Goal: Information Seeking & Learning: Learn about a topic

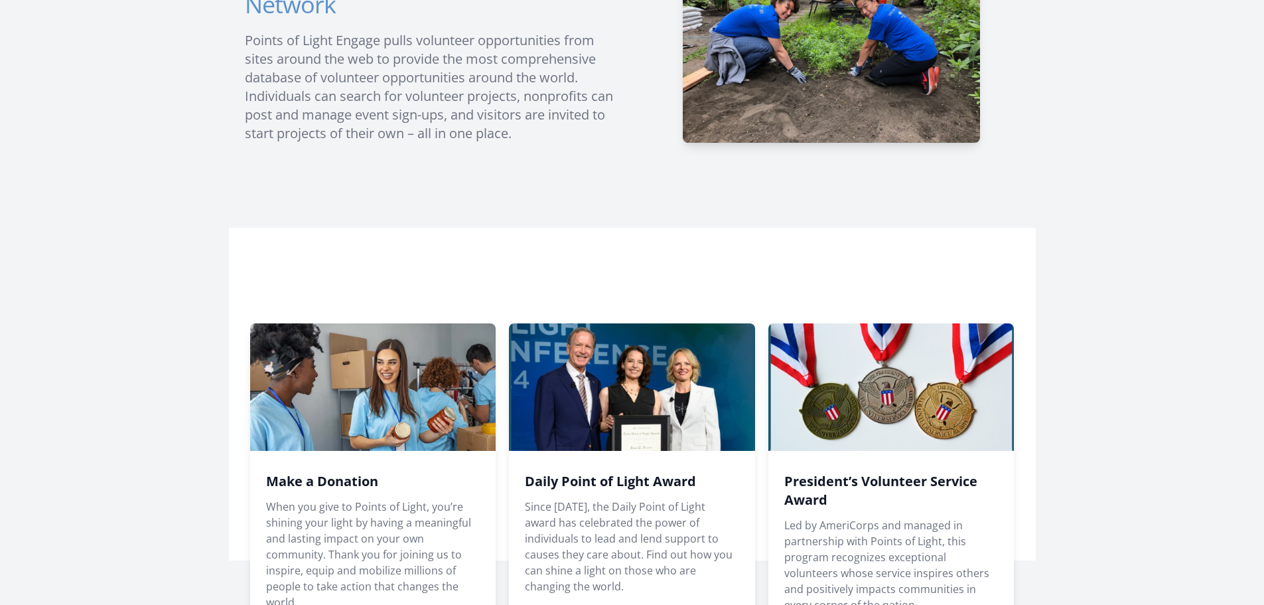
scroll to position [796, 0]
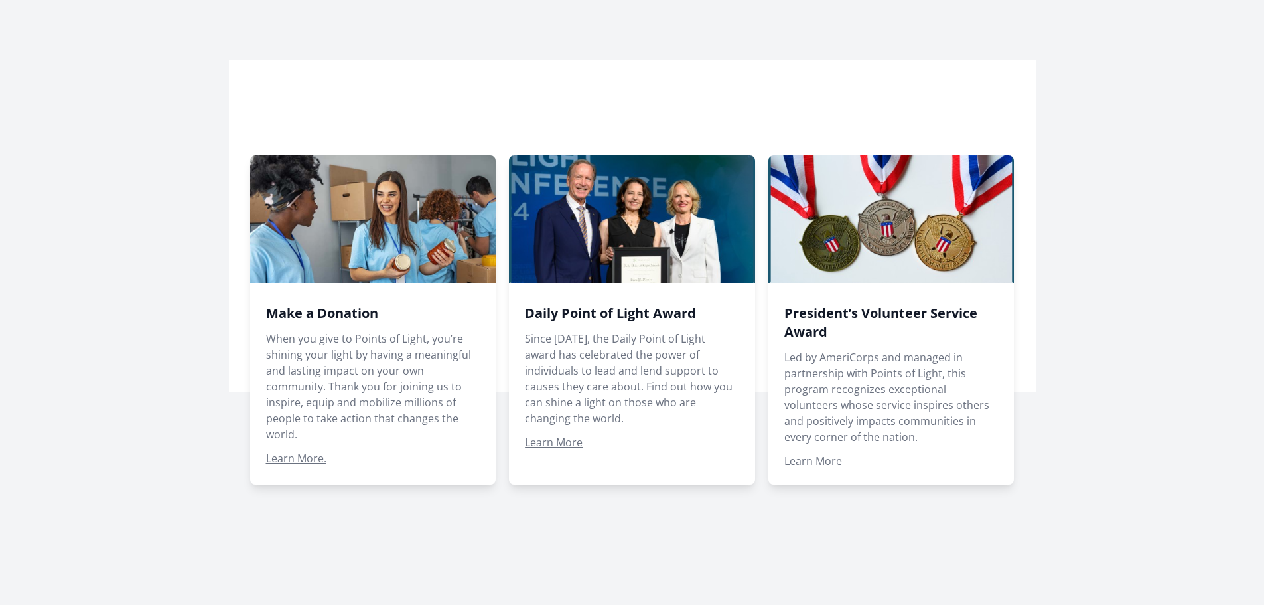
type input "."
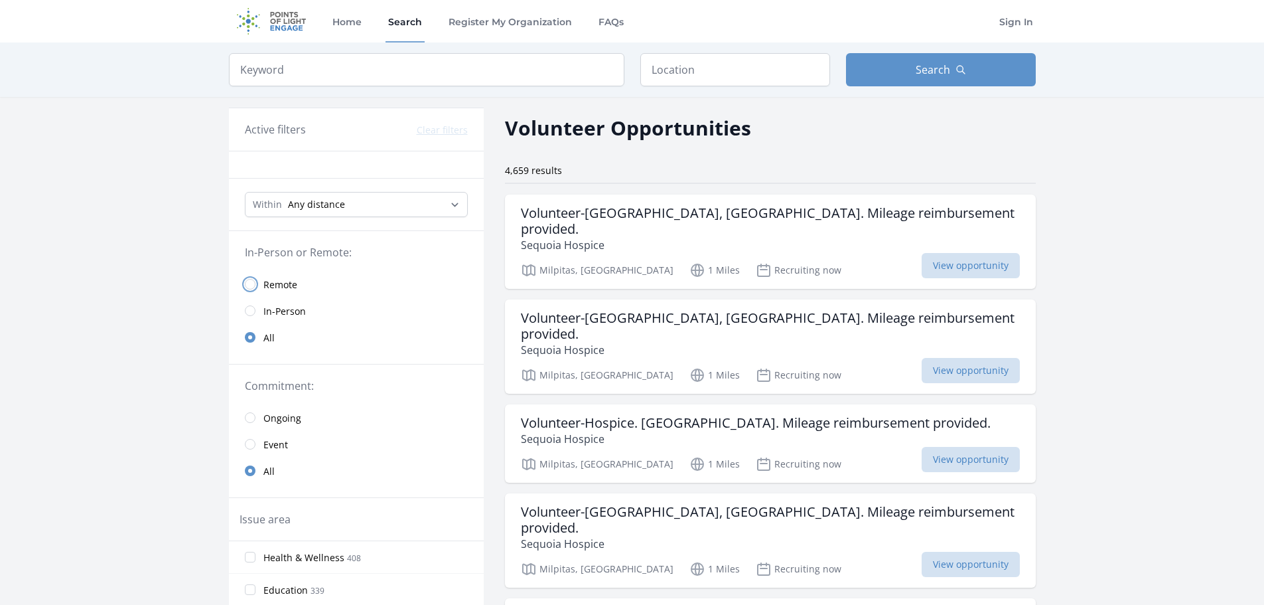
click at [248, 285] on input "radio" at bounding box center [250, 284] width 11 height 11
